Goal: Transaction & Acquisition: Purchase product/service

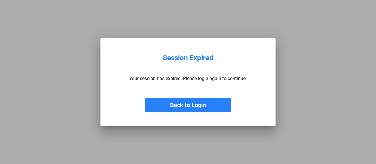
click at [177, 109] on button "Back to Login" at bounding box center [188, 105] width 86 height 15
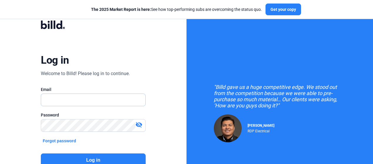
click at [86, 98] on input "text" at bounding box center [90, 100] width 98 height 12
type input "[PERSON_NAME][EMAIL_ADDRESS][DOMAIN_NAME]"
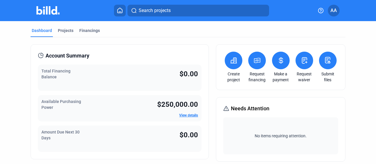
click at [254, 60] on icon at bounding box center [256, 60] width 7 height 7
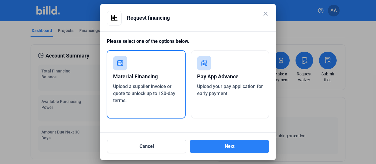
click at [157, 106] on div "Material Financing Upload a supplier invoice or quote to unlock up to 120-day t…" at bounding box center [146, 84] width 79 height 68
click at [186, 75] on div "Material Financing Upload a supplier invoice or quote to unlock up to 120-day t…" at bounding box center [188, 87] width 162 height 73
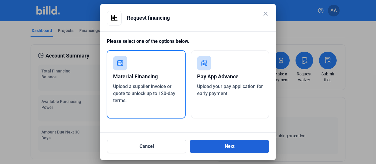
click at [217, 148] on button "Next" at bounding box center [229, 147] width 79 height 14
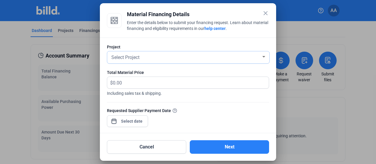
click at [147, 57] on div "Select Project" at bounding box center [185, 57] width 151 height 8
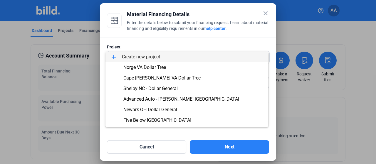
click at [159, 45] on div at bounding box center [188, 82] width 376 height 164
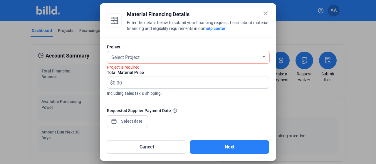
click at [147, 67] on div "Project is required." at bounding box center [188, 67] width 162 height 6
click at [200, 59] on div "Select Project" at bounding box center [185, 57] width 151 height 8
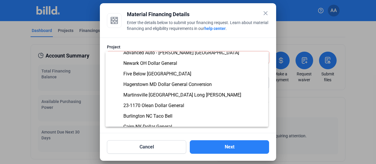
scroll to position [1, 0]
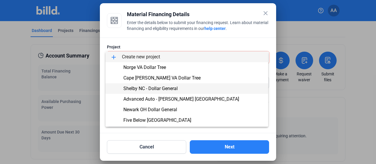
click at [185, 87] on span "Shelby NC - Dollar General" at bounding box center [186, 88] width 153 height 11
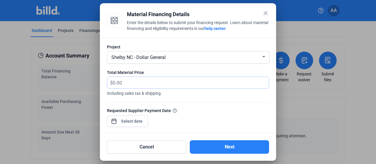
click at [149, 84] on input "text" at bounding box center [191, 82] width 156 height 11
click at [265, 14] on mat-icon "close" at bounding box center [265, 13] width 7 height 7
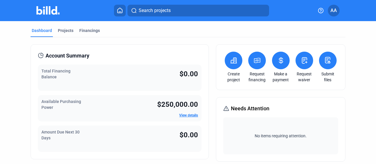
click at [256, 61] on icon at bounding box center [256, 60] width 7 height 7
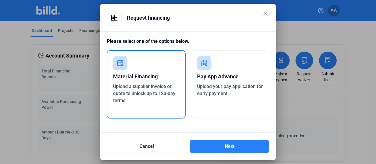
click at [267, 14] on mat-icon "close" at bounding box center [265, 13] width 7 height 7
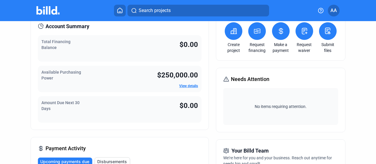
scroll to position [0, 0]
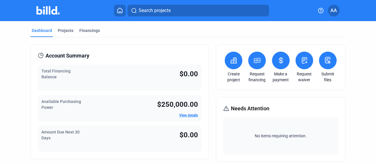
click at [252, 65] on button at bounding box center [257, 61] width 18 height 18
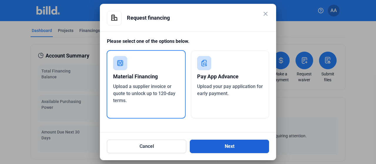
click at [224, 148] on button "Next" at bounding box center [229, 147] width 79 height 14
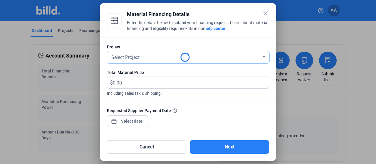
click at [164, 63] on div "Select Project" at bounding box center [188, 57] width 156 height 12
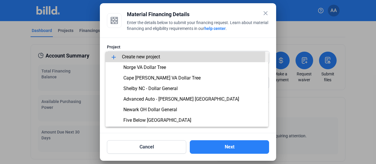
click at [164, 56] on span "add Create new project" at bounding box center [186, 57] width 153 height 11
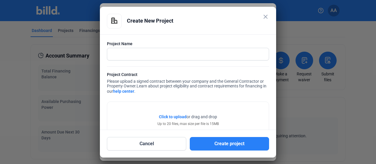
click at [263, 14] on mat-icon "close" at bounding box center [265, 16] width 7 height 7
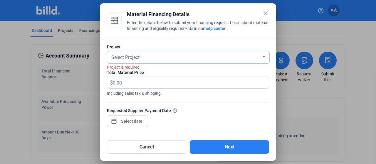
click at [194, 56] on div "Select Project" at bounding box center [185, 57] width 151 height 8
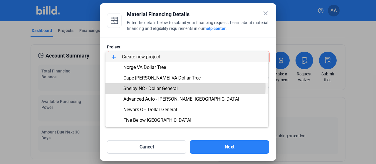
click at [162, 87] on span "Shelby NC - Dollar General" at bounding box center [150, 89] width 54 height 6
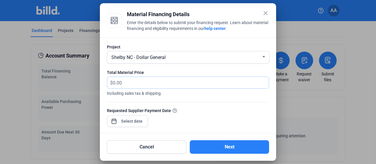
click at [162, 86] on input "text" at bounding box center [191, 82] width 156 height 11
click at [140, 84] on input "text" at bounding box center [191, 82] width 156 height 11
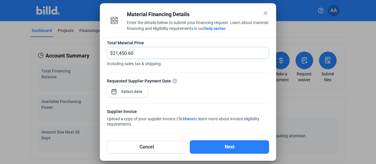
scroll to position [59, 0]
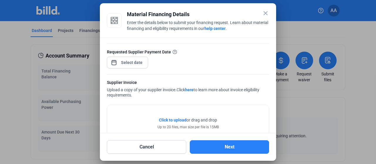
type input "21,450.60"
click at [140, 65] on div "close Material Financing Details Enter the details below to submit your financi…" at bounding box center [188, 82] width 376 height 164
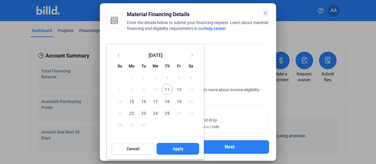
click at [167, 89] on span "11" at bounding box center [167, 89] width 11 height 11
click at [178, 149] on span "Apply" at bounding box center [178, 149] width 11 height 6
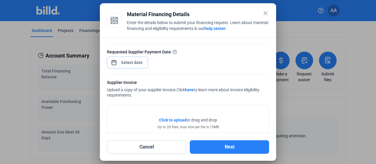
scroll to position [77, 0]
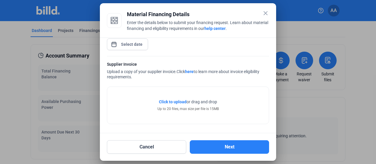
click at [174, 100] on span "Click to upload" at bounding box center [173, 102] width 28 height 5
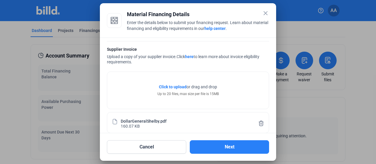
scroll to position [99, 0]
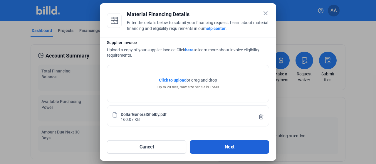
click at [208, 143] on button "Next" at bounding box center [229, 147] width 79 height 14
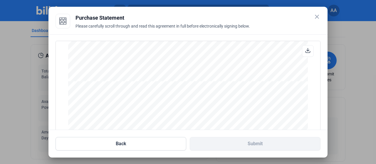
scroll to position [940, 0]
click at [122, 81] on span "Accepted by: _________________________________" at bounding box center [126, 80] width 88 height 4
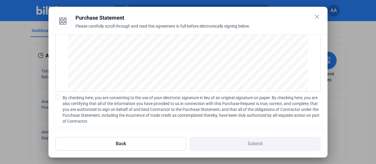
scroll to position [89, 0]
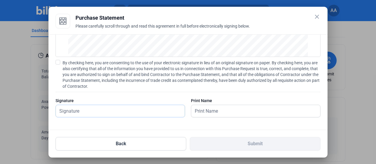
click at [122, 112] on input "text" at bounding box center [117, 111] width 122 height 12
type input "[PERSON_NAME]"
click at [209, 111] on input "text" at bounding box center [252, 111] width 122 height 12
type input "[PERSON_NAME]"
click at [60, 61] on span at bounding box center [58, 62] width 5 height 5
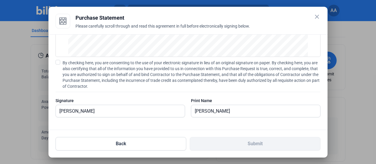
click at [0, 0] on input "By checking here, you are consenting to the use of your electronic signature in…" at bounding box center [0, 0] width 0 height 0
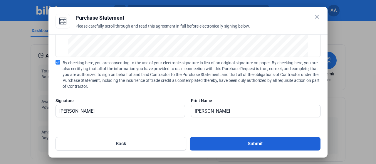
click at [234, 148] on button "Submit" at bounding box center [255, 144] width 131 height 14
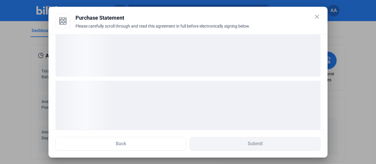
scroll to position [43, 0]
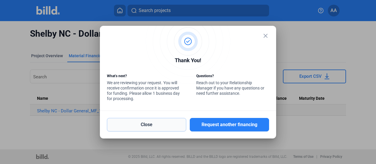
click at [162, 125] on button "Close" at bounding box center [146, 125] width 79 height 14
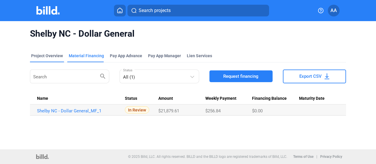
click at [37, 59] on div "Project Overview" at bounding box center [47, 57] width 34 height 9
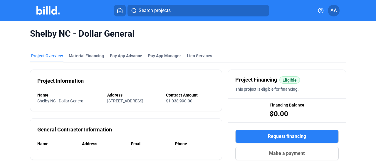
click at [53, 14] on img at bounding box center [47, 10] width 23 height 9
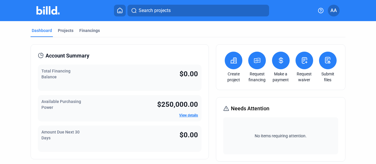
click at [329, 10] on button "AA" at bounding box center [334, 11] width 12 height 12
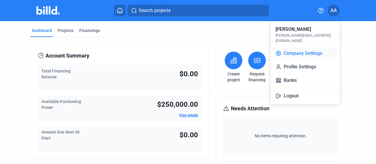
click at [306, 51] on button "Company Settings" at bounding box center [305, 54] width 64 height 12
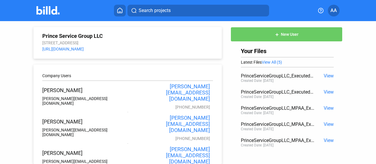
click at [43, 14] on img at bounding box center [47, 10] width 23 height 9
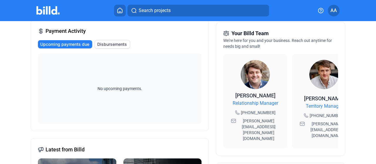
scroll to position [0, 19]
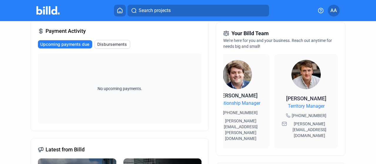
drag, startPoint x: 292, startPoint y: 123, endPoint x: 321, endPoint y: 124, distance: 28.8
click at [321, 124] on span "[PERSON_NAME][EMAIL_ADDRESS][DOMAIN_NAME]" at bounding box center [309, 130] width 42 height 18
copy span "[PERSON_NAME][EMAIL_ADDRESS][DOMAIN_NAME]"
